Goal: Task Accomplishment & Management: Manage account settings

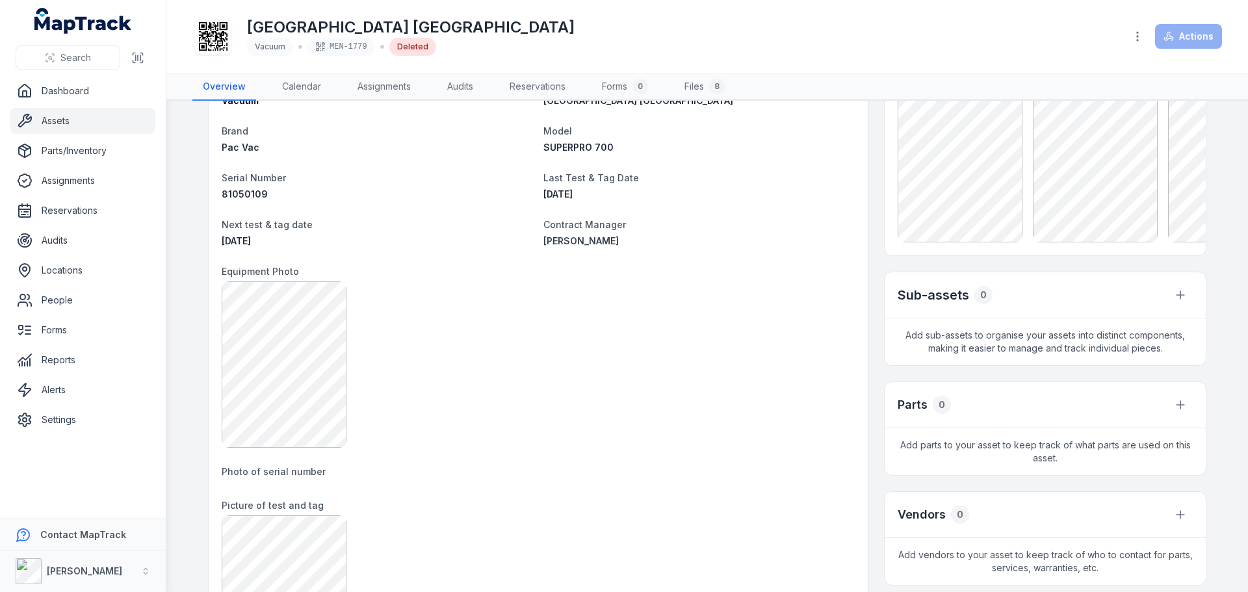
scroll to position [195, 0]
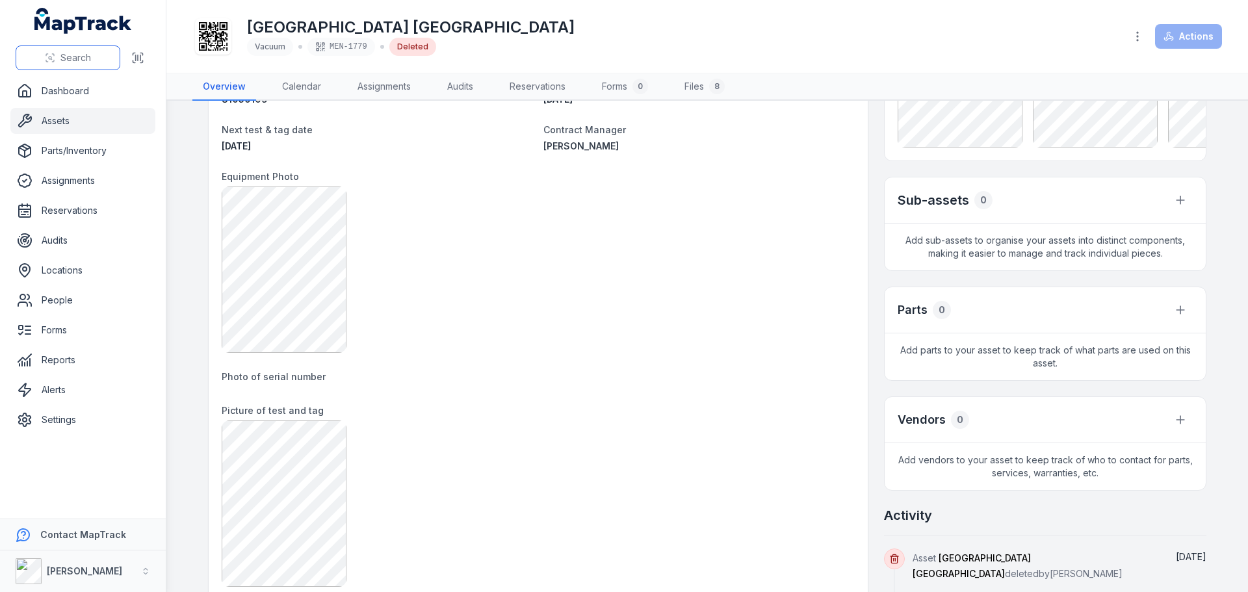
click at [75, 53] on span "Search" at bounding box center [75, 57] width 31 height 13
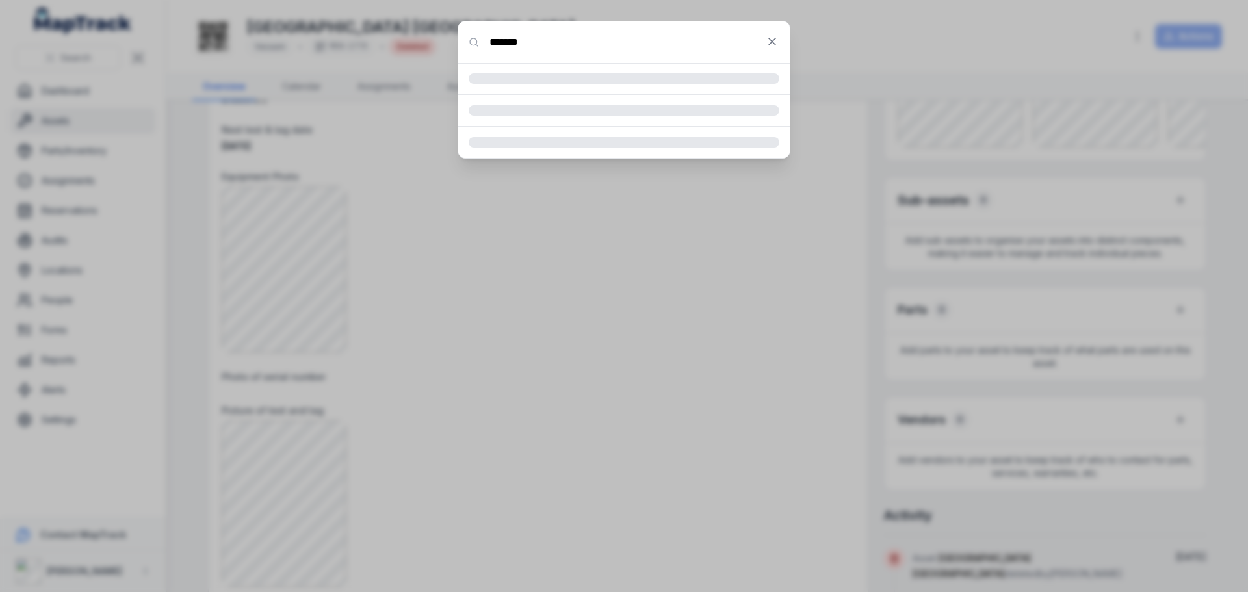
click at [510, 47] on input "*******" at bounding box center [623, 42] width 331 height 42
type input "********"
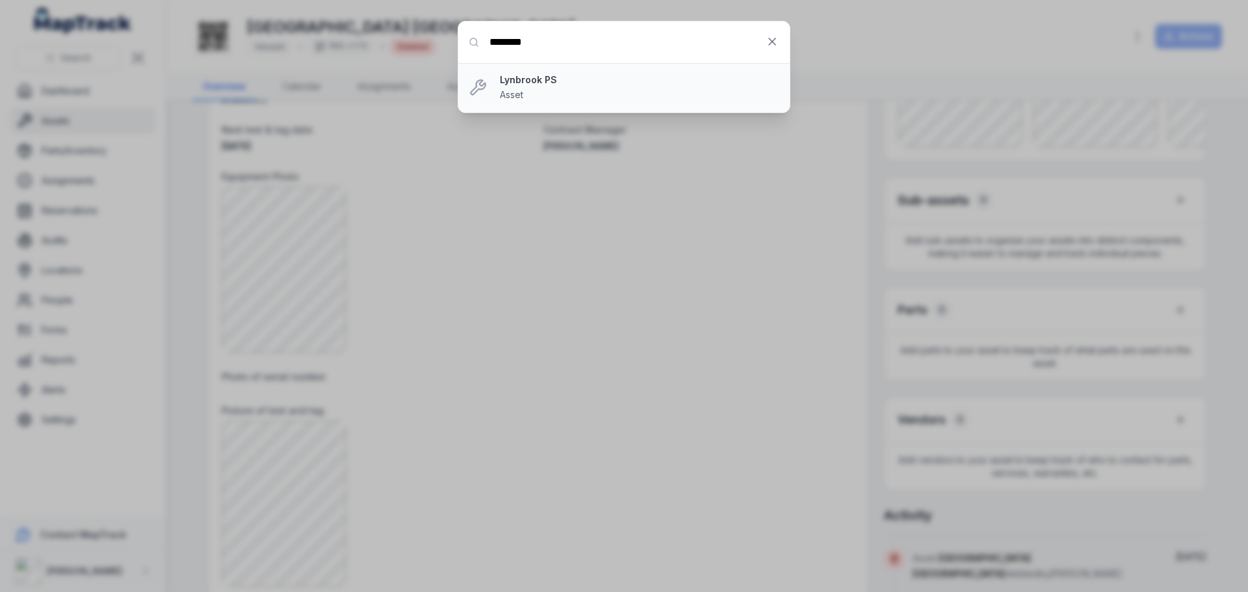
click at [576, 73] on li "Lynbrook PS Asset" at bounding box center [623, 87] width 331 height 49
click at [532, 84] on strong "Lynbrook PS" at bounding box center [639, 79] width 279 height 13
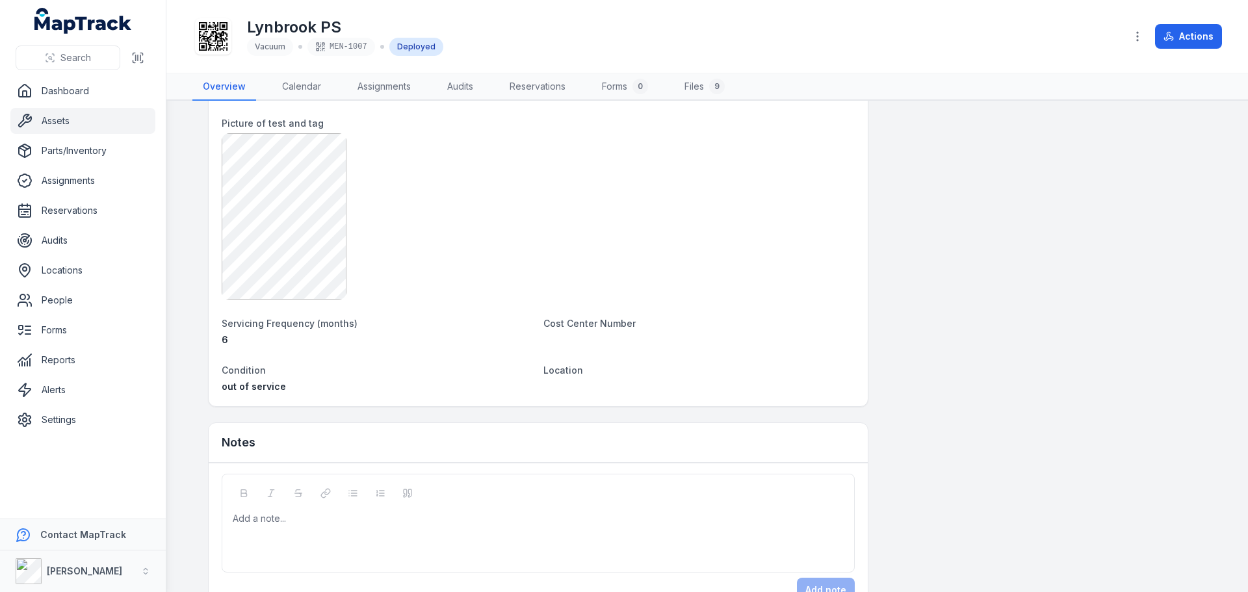
scroll to position [988, 0]
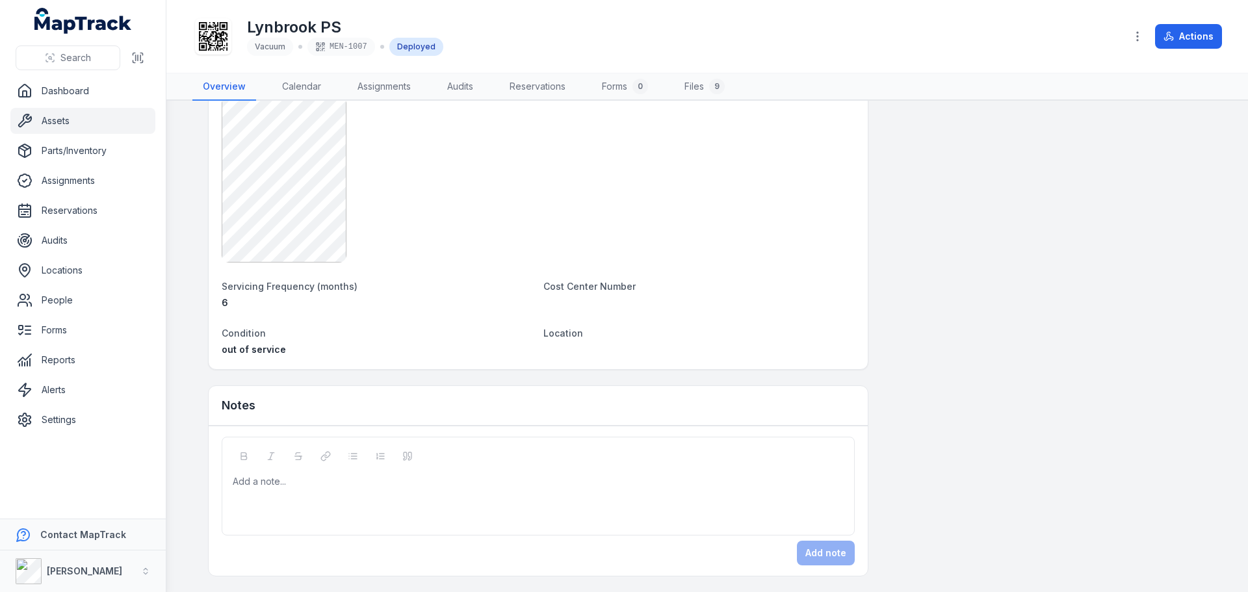
click at [281, 457] on div "Add a note..." at bounding box center [538, 486] width 633 height 99
click at [291, 489] on div "Add a note..." at bounding box center [538, 501] width 611 height 52
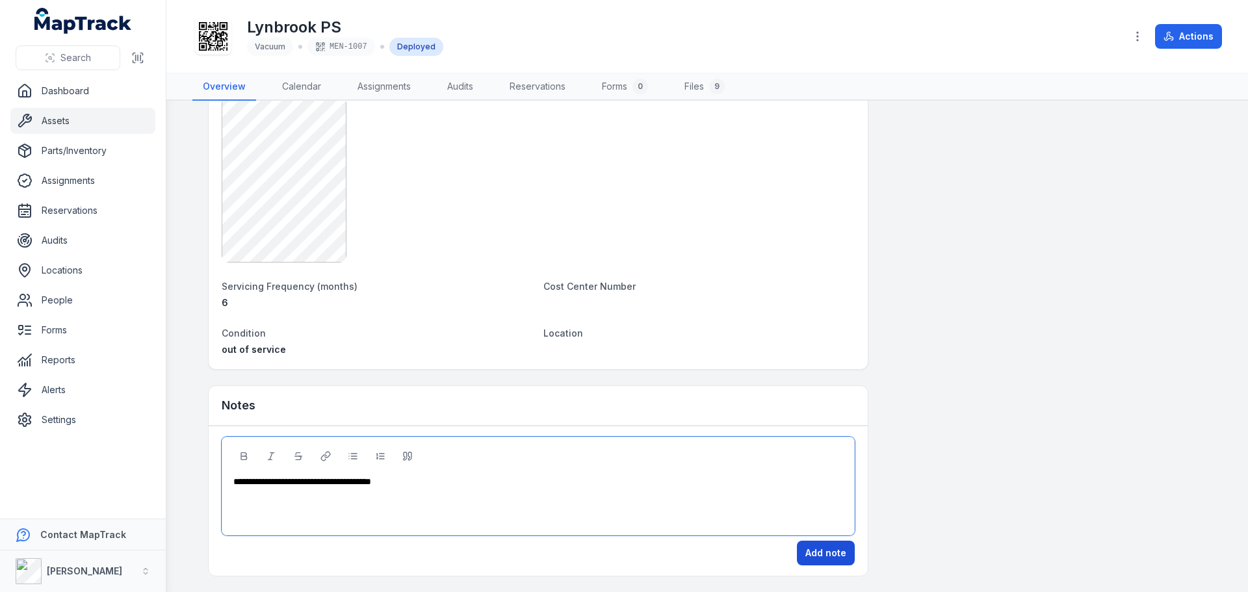
click at [811, 565] on button "Add note" at bounding box center [826, 553] width 58 height 25
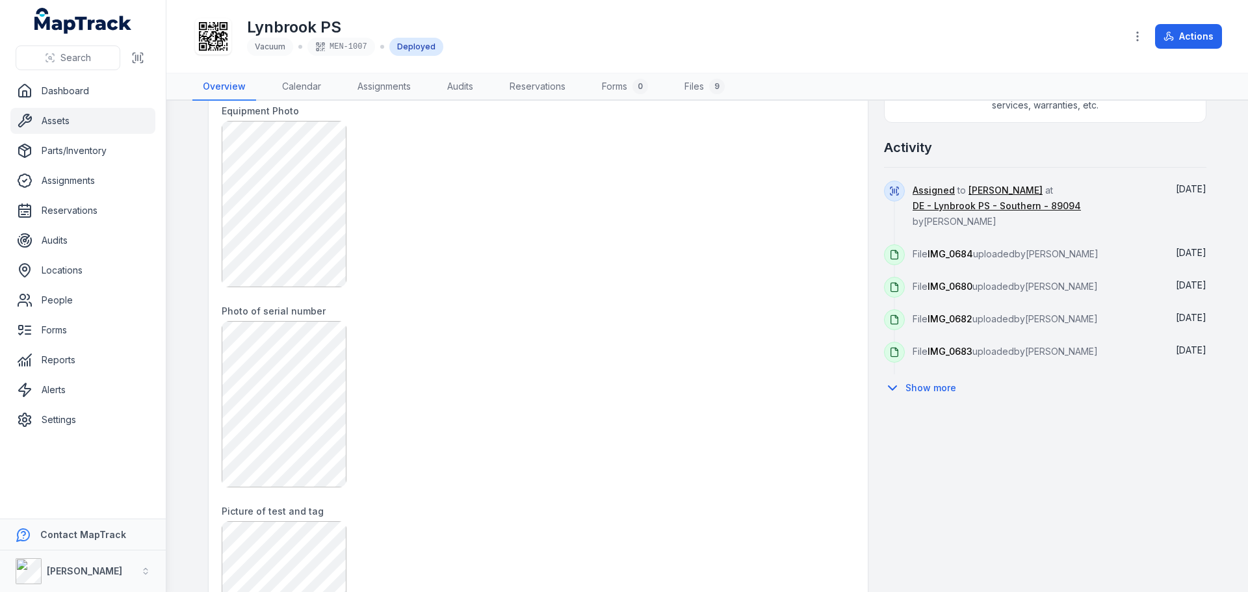
scroll to position [468, 0]
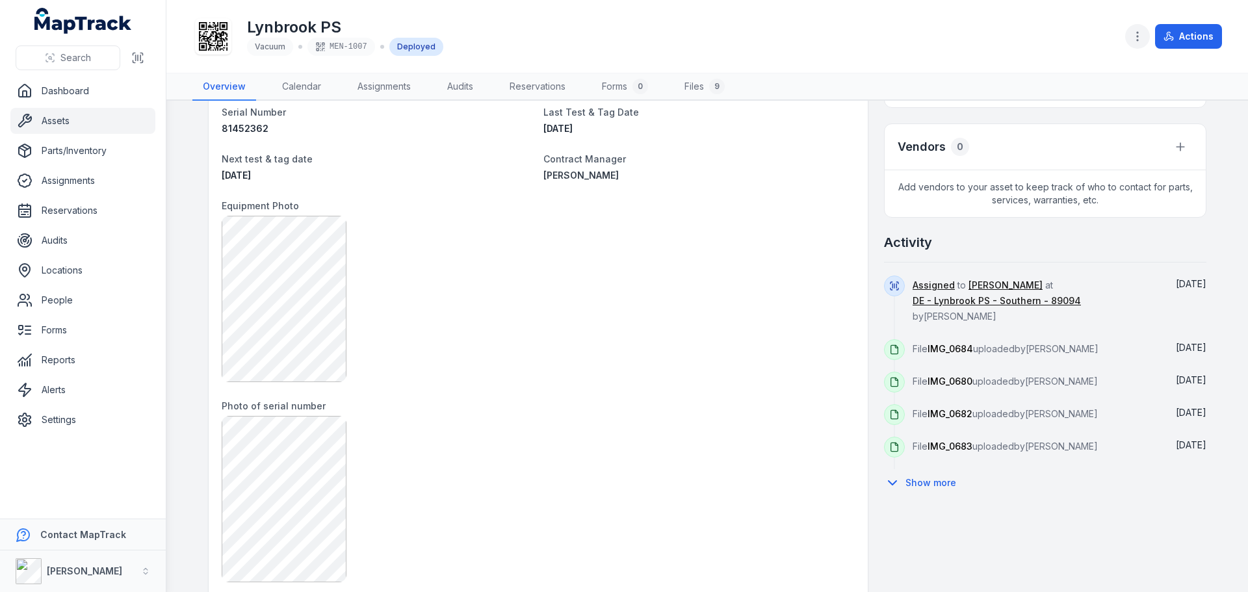
click at [1134, 40] on icon "button" at bounding box center [1137, 36] width 13 height 13
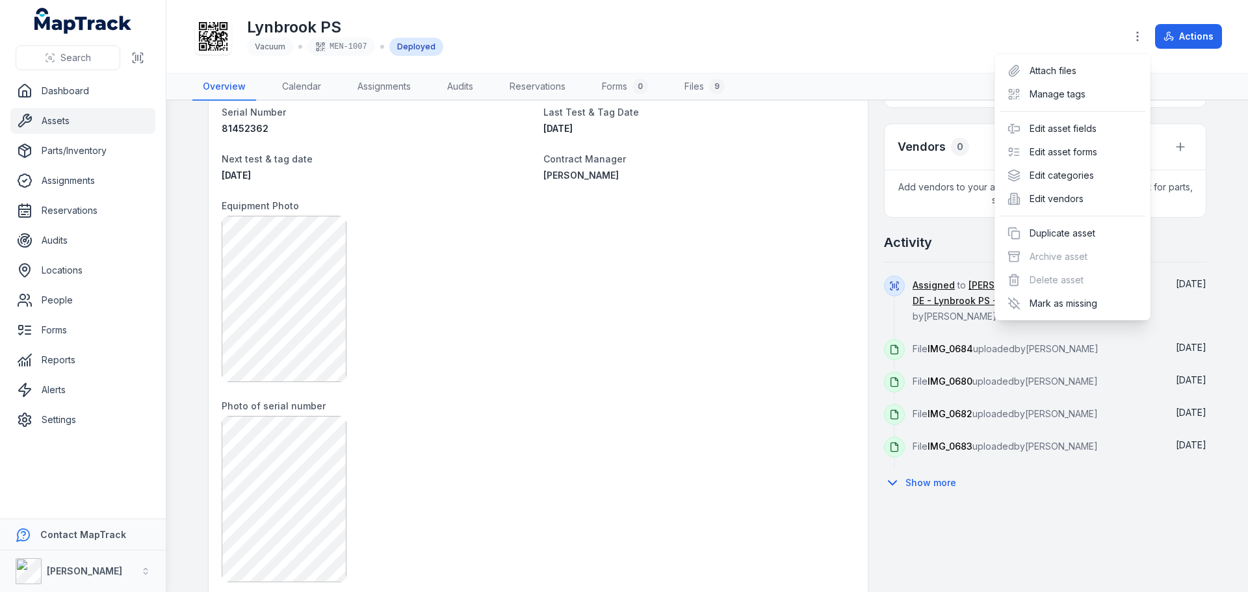
click at [679, 225] on div "Toggle Navigation Lynbrook PS Vacuum MEN-1007 Deployed Actions Overview Calenda…" at bounding box center [707, 296] width 1082 height 592
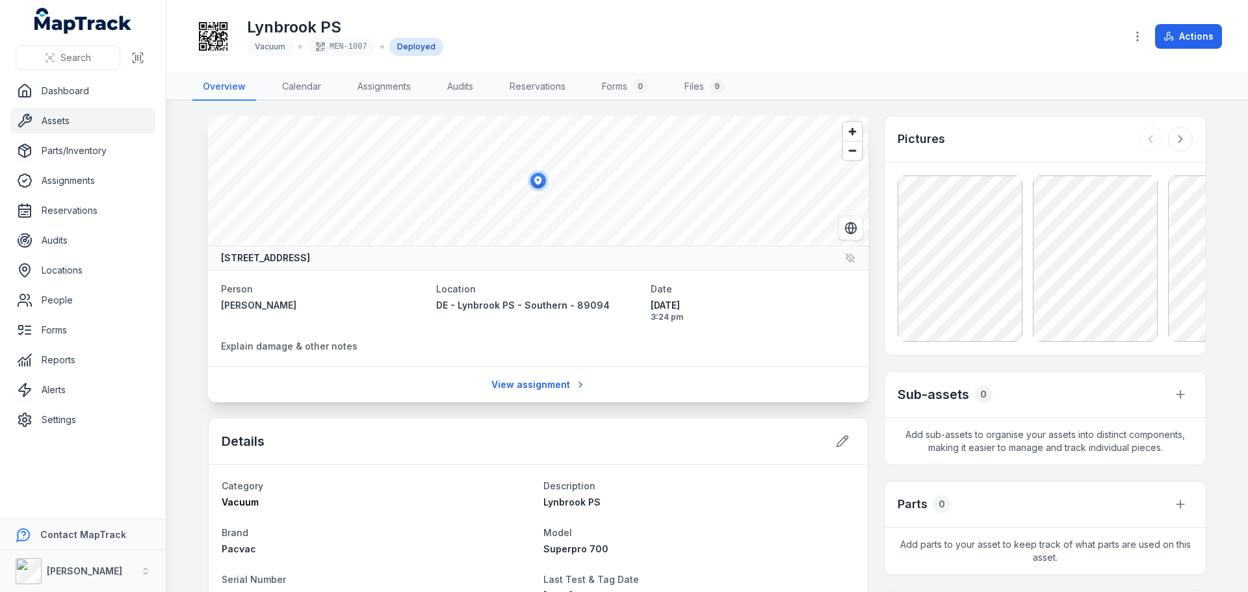
scroll to position [0, 0]
click at [1175, 33] on button "Actions" at bounding box center [1188, 36] width 67 height 25
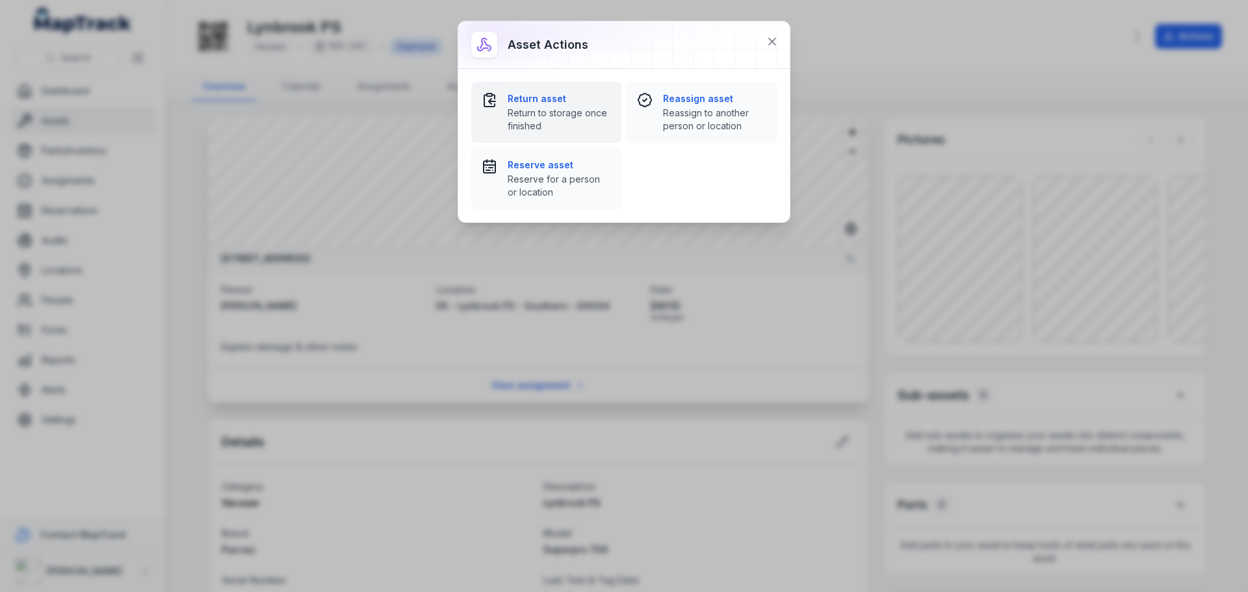
click at [524, 112] on span "Return to storage once finished" at bounding box center [559, 120] width 103 height 26
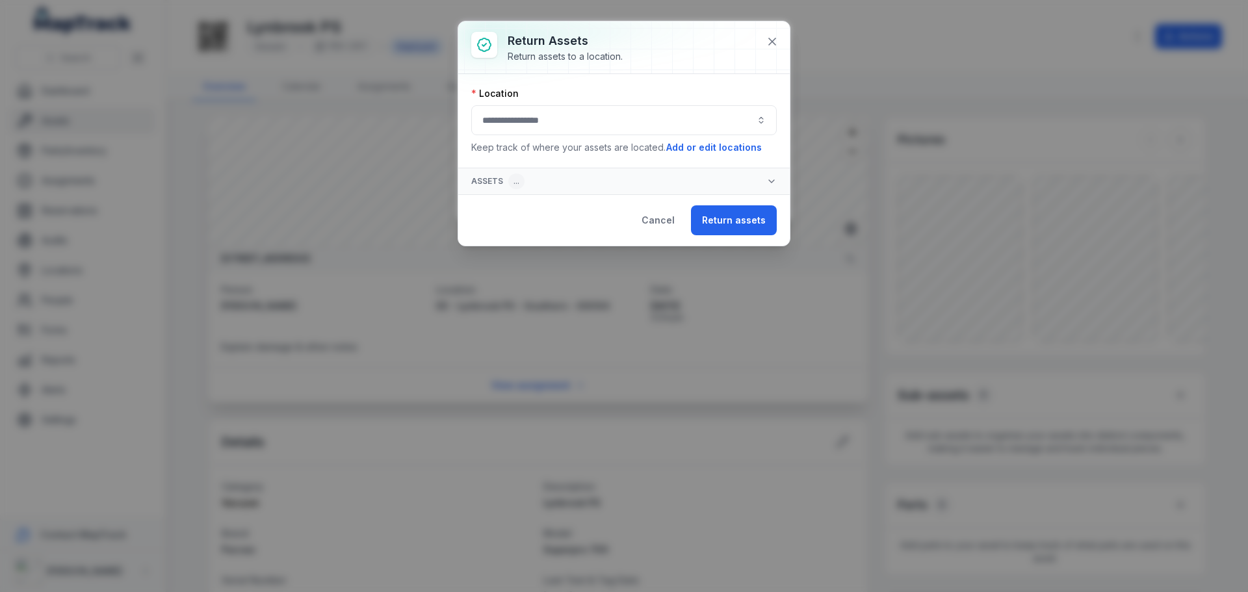
click at [642, 125] on button "button" at bounding box center [623, 120] width 305 height 30
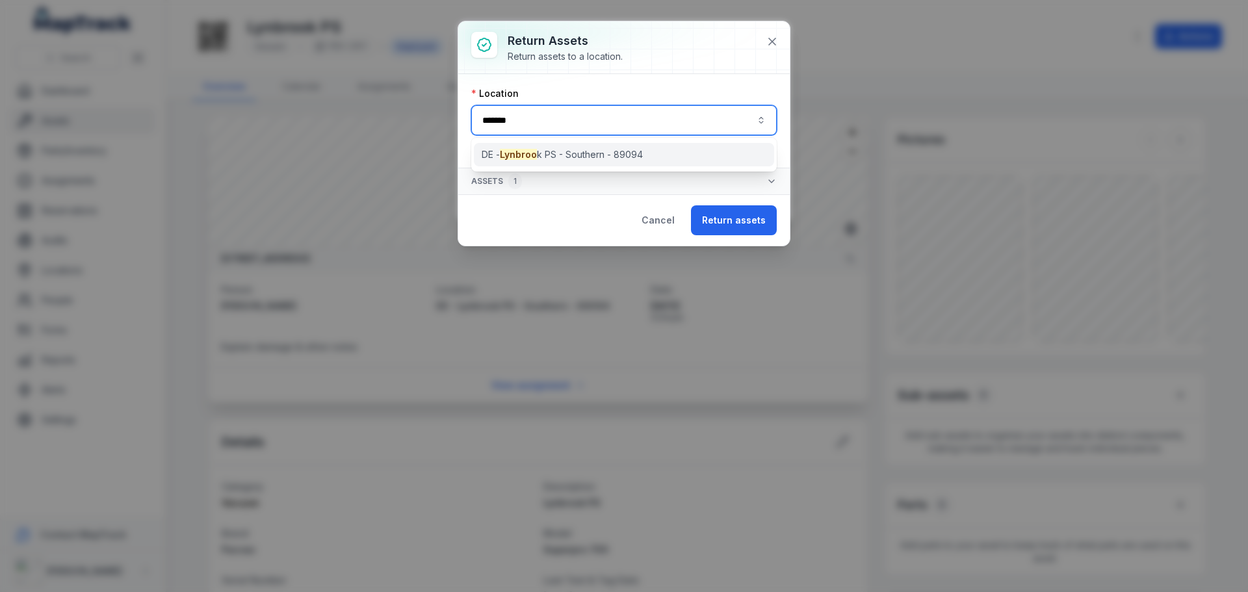
type input "*******"
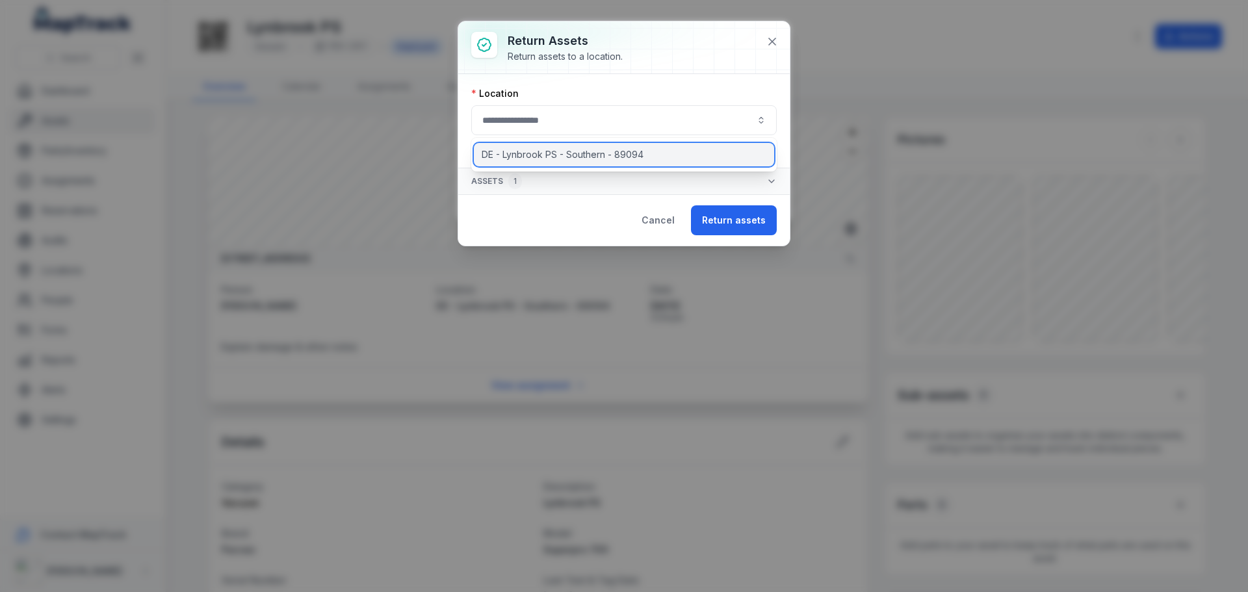
click at [632, 162] on div "DE - Lynbrook PS - Southern - 89094" at bounding box center [624, 154] width 300 height 23
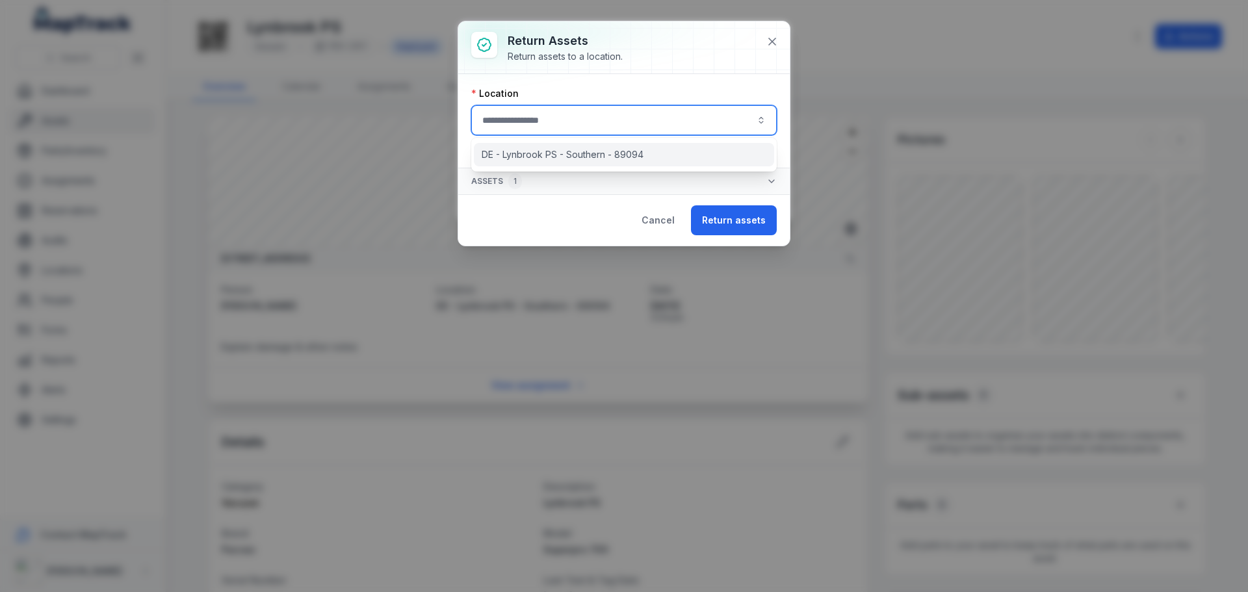
type input "**********"
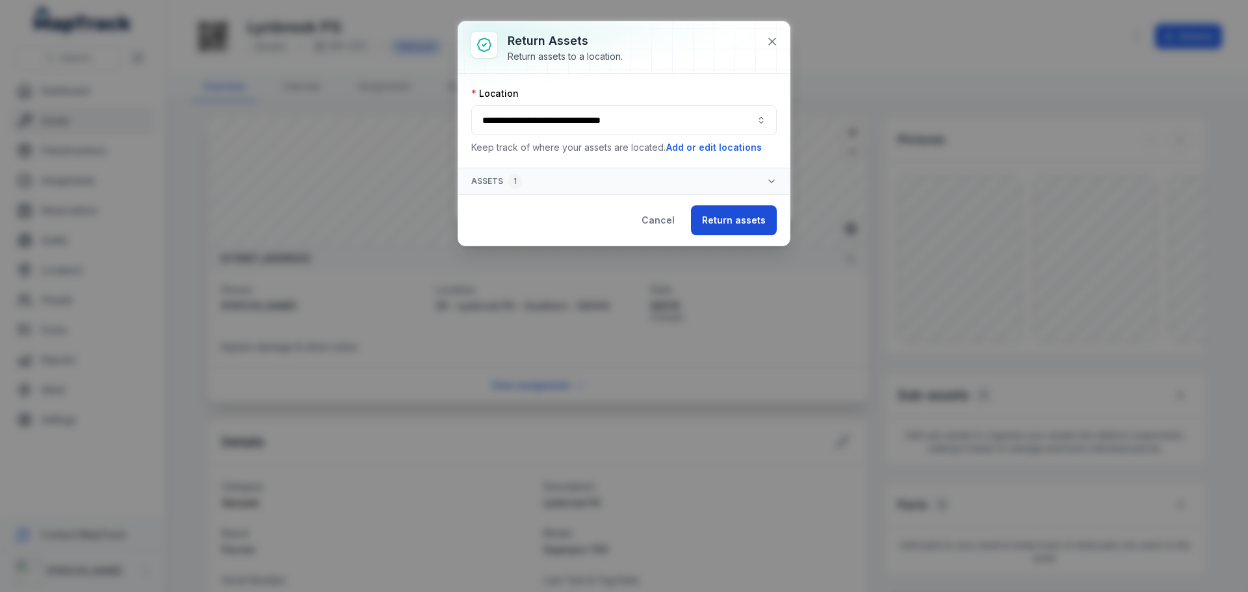
click at [738, 223] on button "Return assets" at bounding box center [734, 220] width 86 height 30
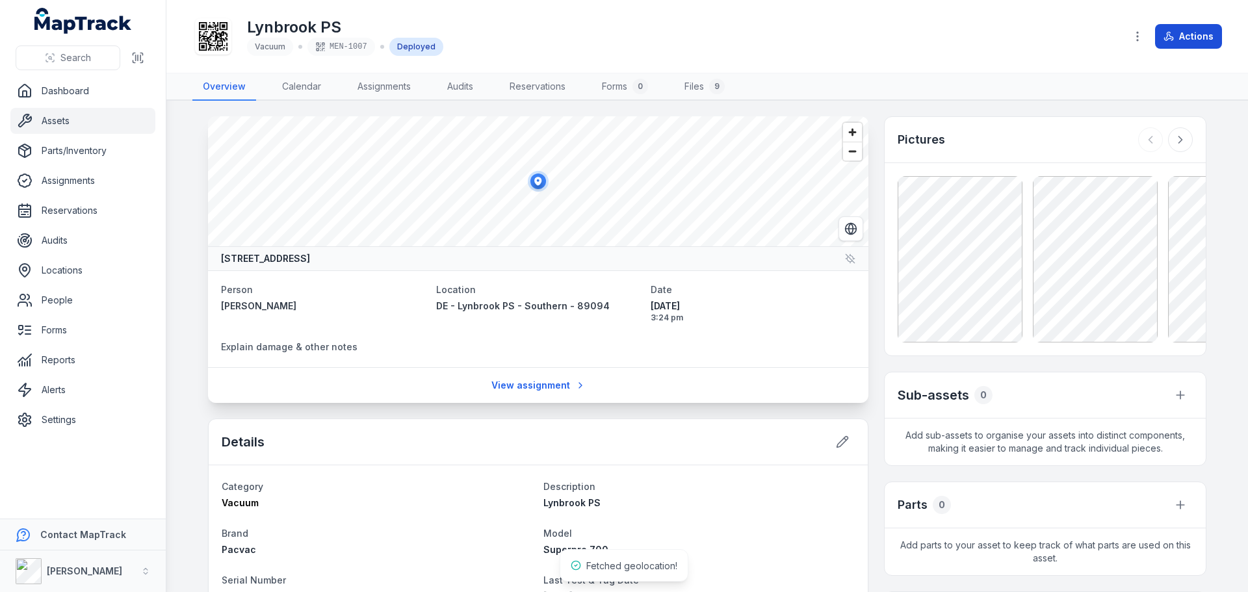
click at [1198, 31] on button "Actions" at bounding box center [1188, 36] width 67 height 25
